Goal: Transaction & Acquisition: Download file/media

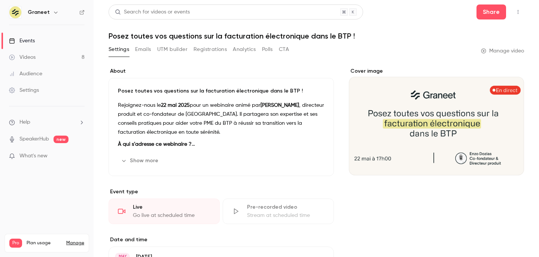
click at [29, 55] on div "Videos" at bounding box center [22, 57] width 27 height 7
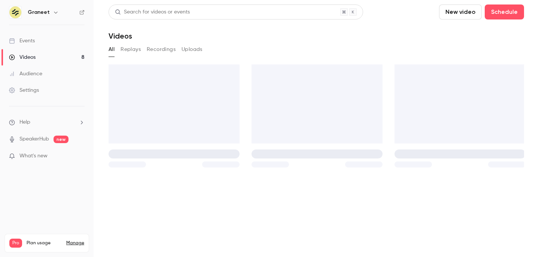
click at [29, 45] on link "Events" at bounding box center [47, 41] width 94 height 16
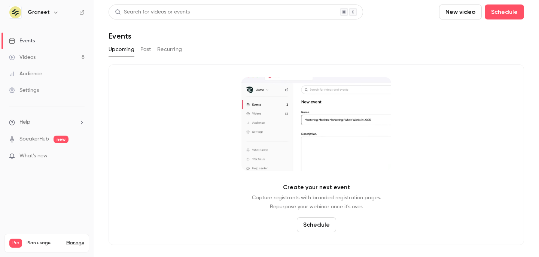
click at [146, 52] on button "Past" at bounding box center [145, 49] width 11 height 12
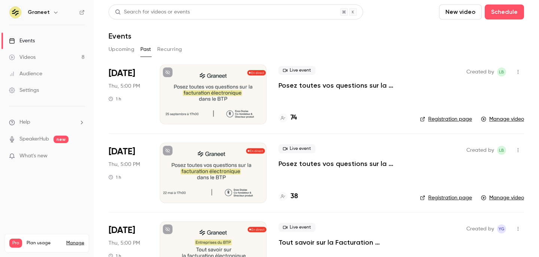
click at [309, 83] on p "Posez toutes vos questions sur la facturation électronique dans le BTP !" at bounding box center [342, 85] width 129 height 9
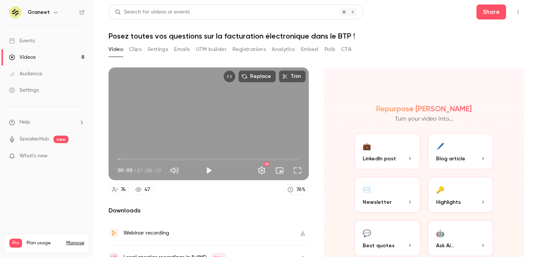
click at [279, 46] on button "Analytics" at bounding box center [283, 49] width 23 height 12
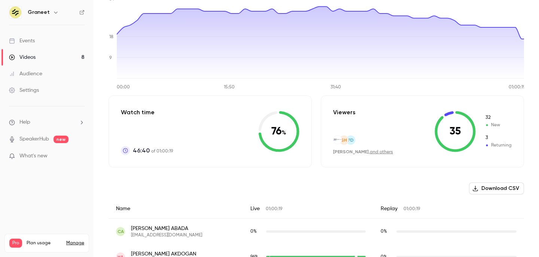
scroll to position [91, 0]
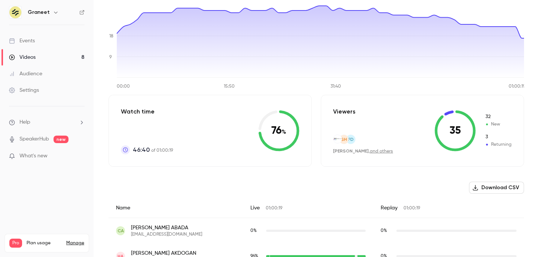
click at [486, 187] on button "Download CSV" at bounding box center [496, 188] width 55 height 12
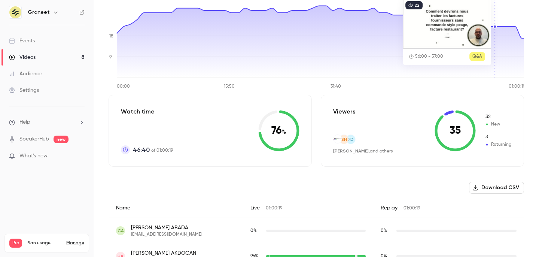
click at [497, 16] on icon "00:00 15:50 31:40 01:00:19 0 9 18 34" at bounding box center [316, 42] width 415 height 94
